Goal: Task Accomplishment & Management: Use online tool/utility

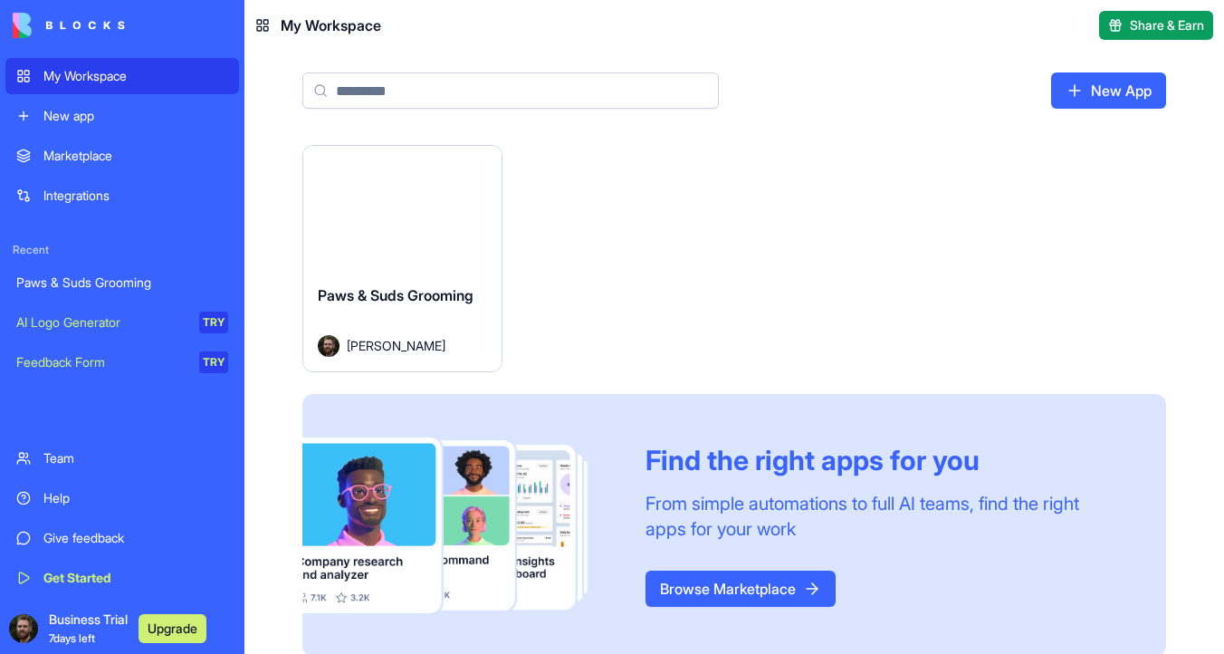
click at [405, 304] on div "Paws & Suds Grooming" at bounding box center [402, 309] width 169 height 51
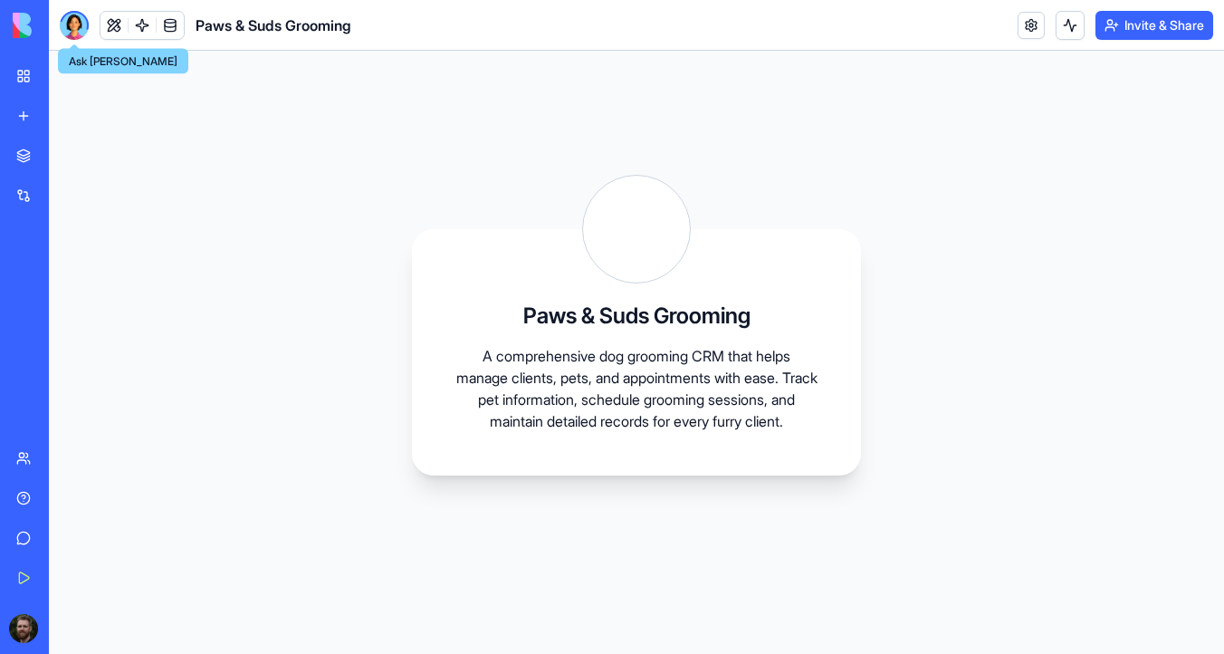
click at [74, 20] on div at bounding box center [74, 25] width 29 height 29
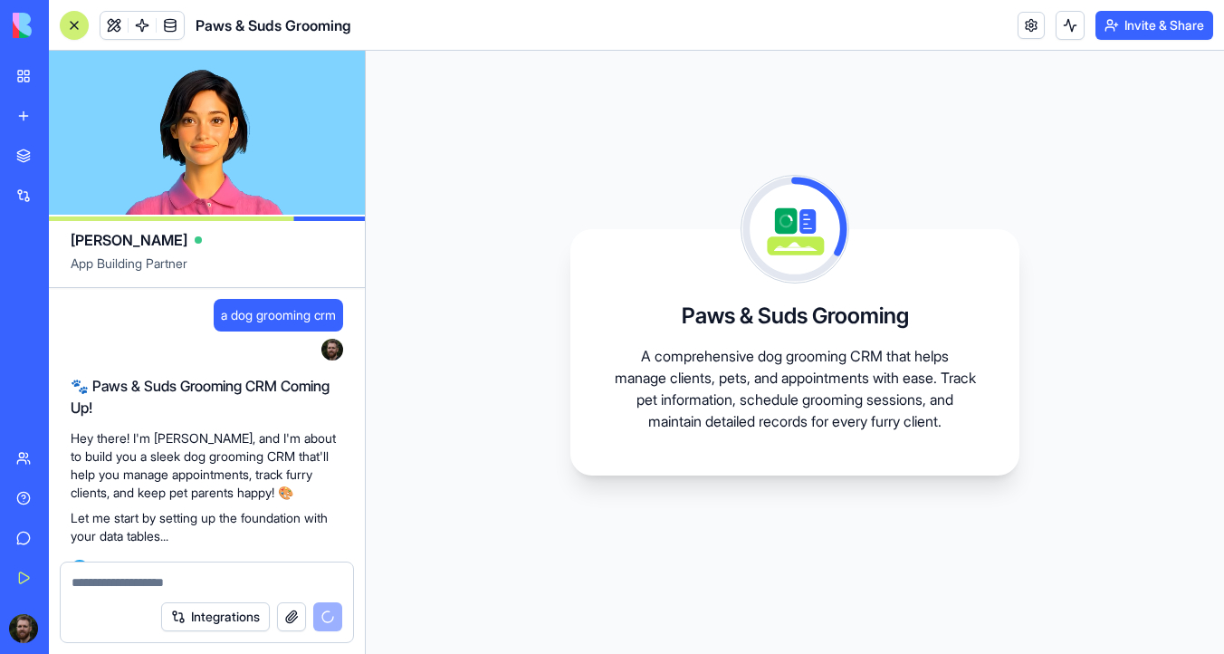
click at [282, 311] on span "a dog grooming crm" at bounding box center [278, 315] width 115 height 18
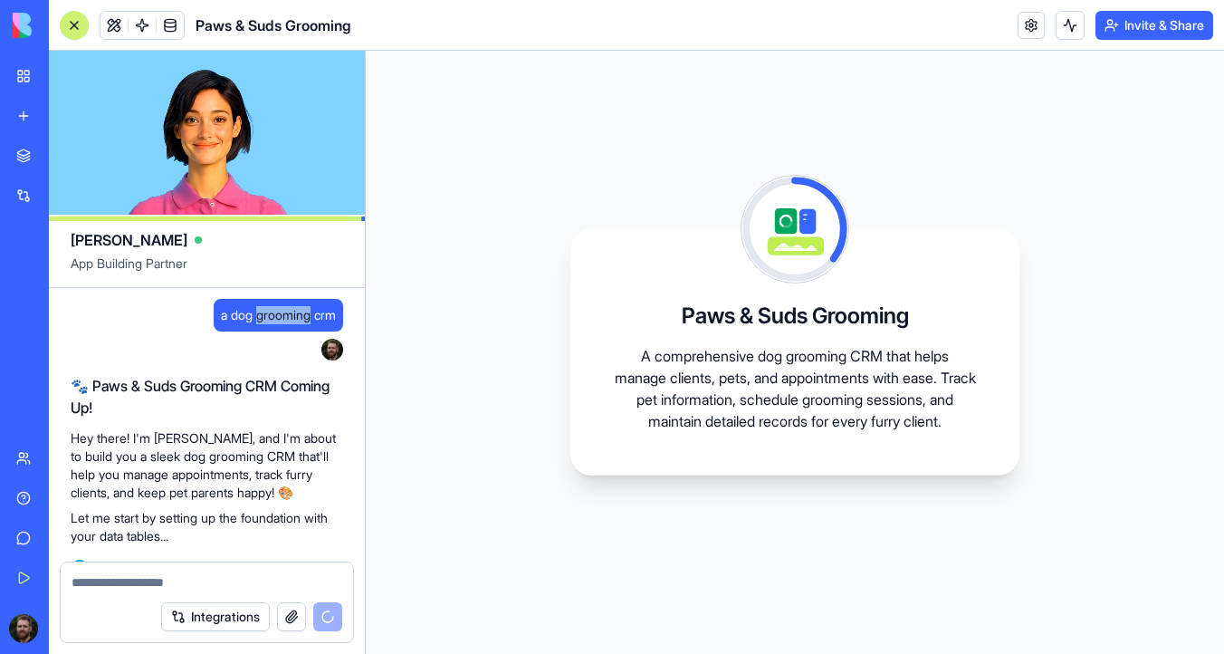
click at [282, 311] on span "a dog grooming crm" at bounding box center [278, 315] width 115 height 18
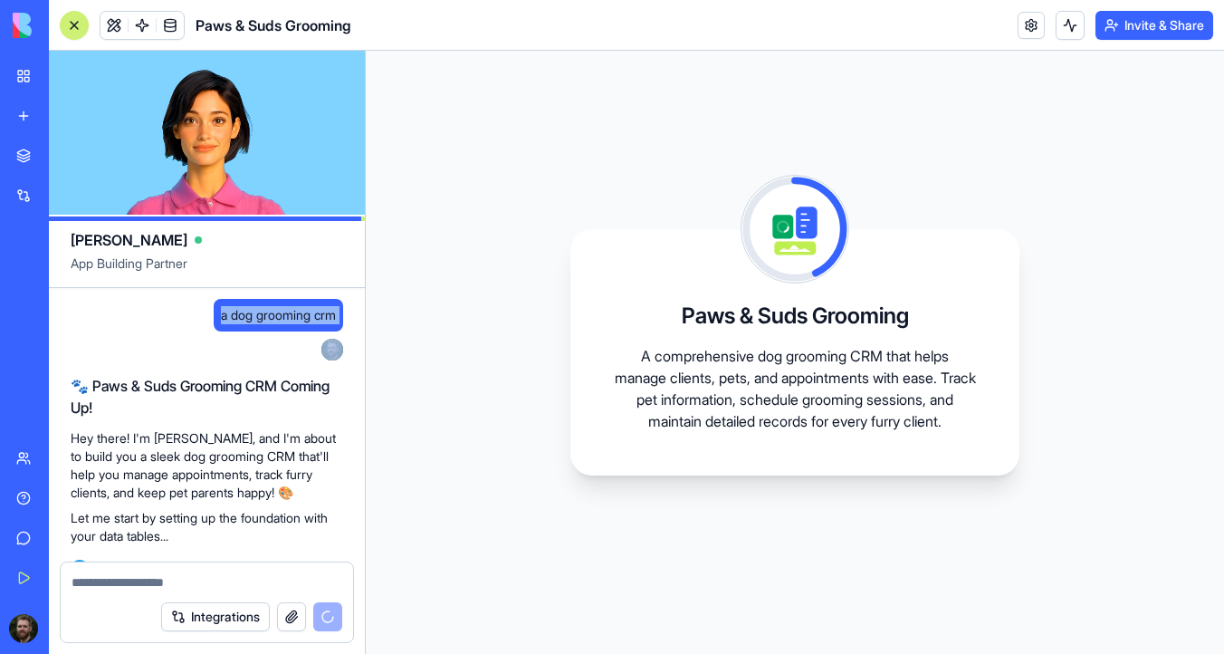
copy span "a dog grooming crm"
